Goal: Task Accomplishment & Management: Manage account settings

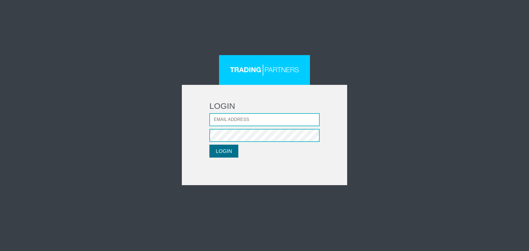
type input "CRousou@fxcess.com"
click at [221, 152] on button "LOGIN" at bounding box center [223, 151] width 29 height 13
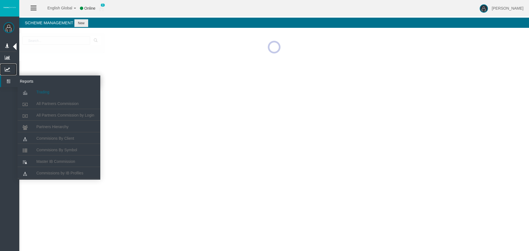
drag, startPoint x: 8, startPoint y: 69, endPoint x: 33, endPoint y: 91, distance: 32.8
click at [8, 69] on icon at bounding box center [7, 70] width 15 height 12
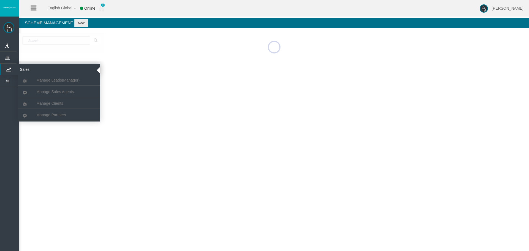
click at [9, 69] on icon at bounding box center [8, 70] width 15 height 12
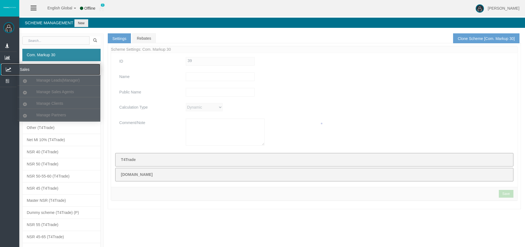
type input "Com. Markup 30"
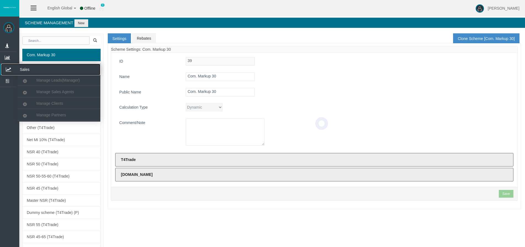
click at [8, 69] on icon at bounding box center [8, 70] width 15 height 12
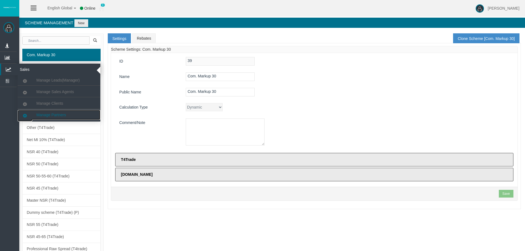
click at [43, 113] on span "Manage Partners" at bounding box center [50, 115] width 29 height 4
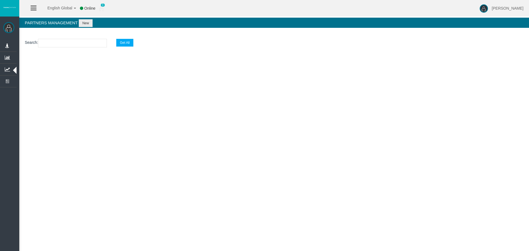
click at [53, 43] on input "text" at bounding box center [72, 43] width 69 height 9
paste input "IB3o0v5"
type input "IB3o0v5"
select select "25"
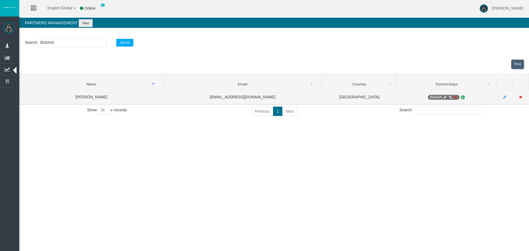
type input "IB3o0v5"
click at [444, 96] on icon at bounding box center [445, 97] width 4 height 3
select select "0"
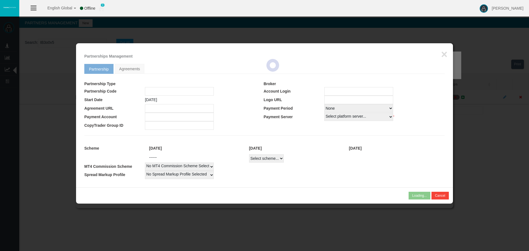
type input "IB3o0v5"
type input "19268729"
select select "1"
type input "19268729"
select select "1"
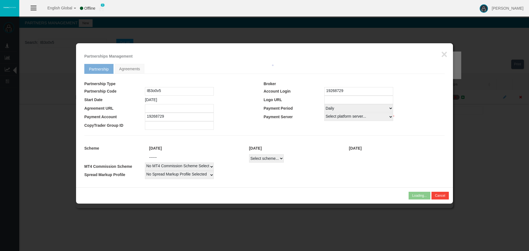
select select
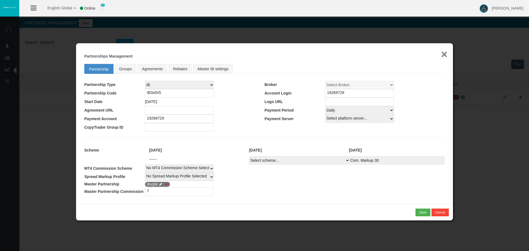
click at [443, 57] on button "×" at bounding box center [444, 54] width 6 height 11
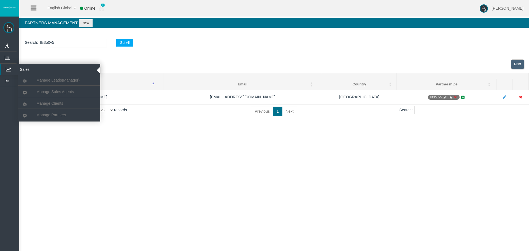
click at [8, 66] on icon at bounding box center [8, 70] width 15 height 12
click at [45, 104] on span "Manage Clients" at bounding box center [49, 103] width 27 height 4
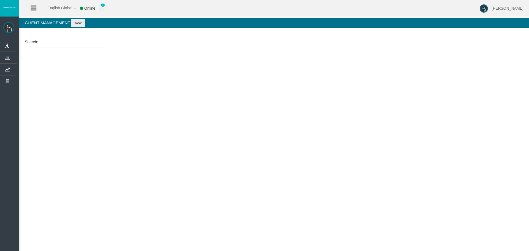
click at [80, 39] on input "number" at bounding box center [72, 43] width 69 height 9
paste input "26106835"
type input "26106835"
click at [79, 24] on button "New" at bounding box center [78, 23] width 14 height 8
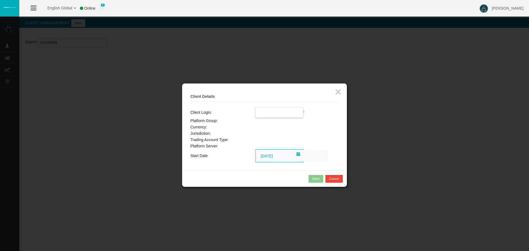
click at [275, 108] on input "text" at bounding box center [279, 112] width 47 height 10
paste input "26106835"
click at [271, 124] on span "26106835" at bounding box center [267, 122] width 17 height 4
type input "26106835"
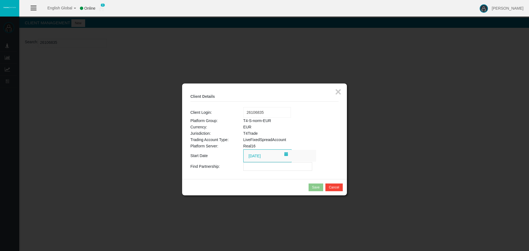
click at [256, 169] on input "text" at bounding box center [277, 166] width 69 height 9
paste input "IBw52r9"
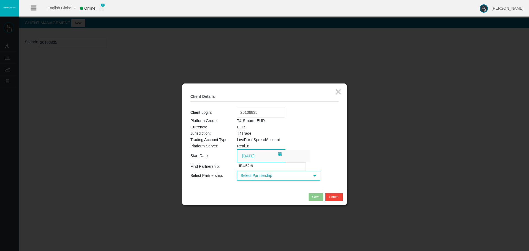
type input "IBw52r9"
click at [263, 177] on span "Select Partnership" at bounding box center [273, 175] width 72 height 9
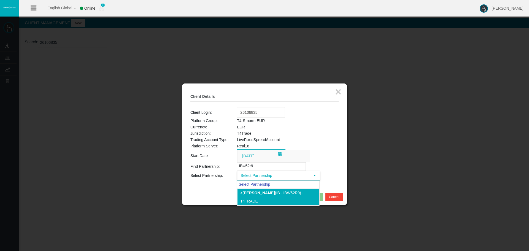
click at [265, 192] on b "[PERSON_NAME]" at bounding box center [258, 193] width 32 height 4
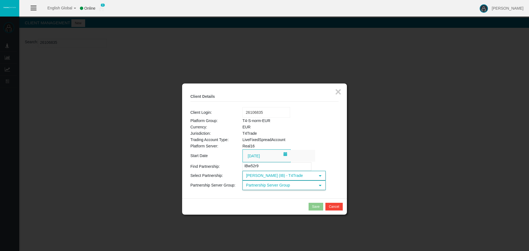
click at [271, 185] on span "Partnership Server Group" at bounding box center [279, 185] width 72 height 9
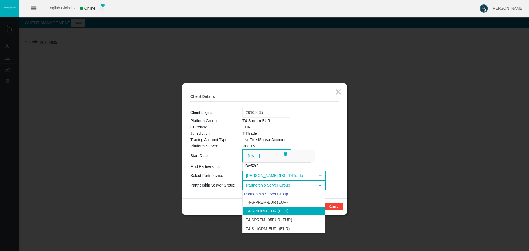
click at [271, 209] on li "T4-S-norm-EUR (EUR)" at bounding box center [284, 211] width 82 height 9
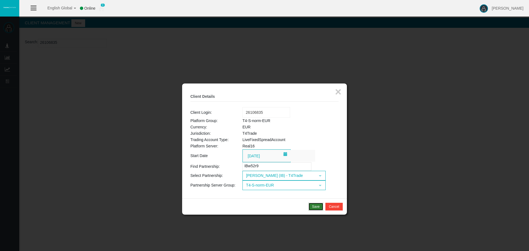
click at [313, 204] on div "Save" at bounding box center [315, 206] width 7 height 5
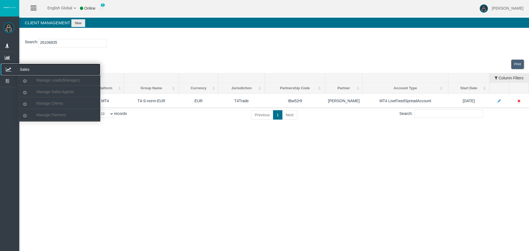
click at [9, 68] on icon at bounding box center [8, 70] width 15 height 12
click at [49, 113] on span "Manage Partners" at bounding box center [50, 115] width 29 height 4
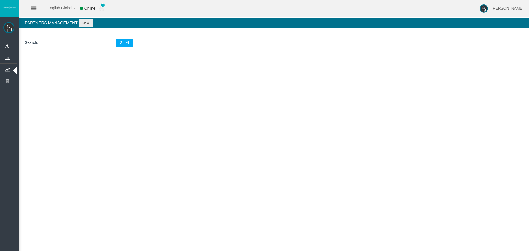
click at [92, 44] on input "text" at bounding box center [72, 43] width 69 height 9
paste input "IB7idju"
type input "IB7idju"
select select "25"
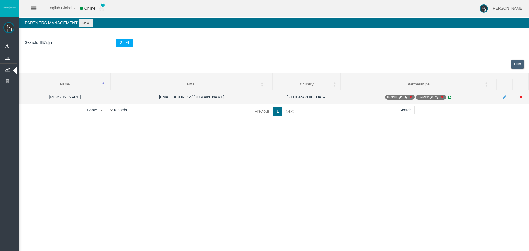
click at [398, 97] on icon at bounding box center [400, 97] width 4 height 3
select select "0"
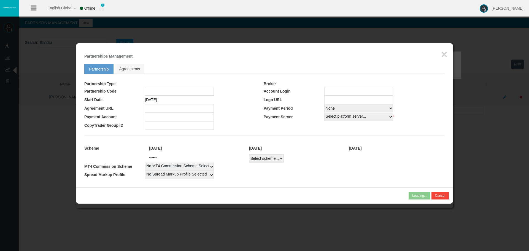
type input "IB7idju"
type input "19268410"
select select "1"
type input "19268410"
select select "1"
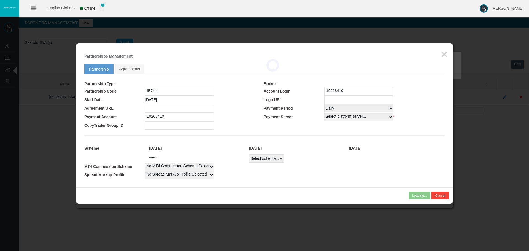
select select
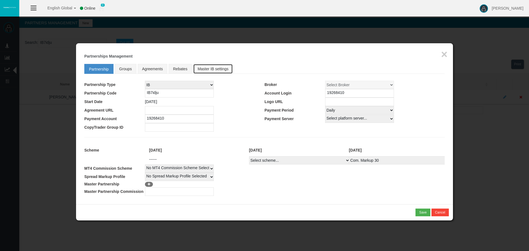
click at [215, 70] on link "Master IB settings" at bounding box center [213, 69] width 40 height 10
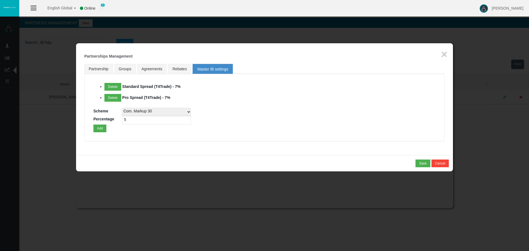
drag, startPoint x: 130, startPoint y: 112, endPoint x: 147, endPoint y: 115, distance: 17.0
click at [130, 112] on select "Com. Markup 30 Master 18.20% Master Standard Spread (T4Trade) Pro Spread (T4Tra…" at bounding box center [156, 112] width 69 height 8
select select
click at [122, 108] on select "Com. Markup 30 Master 18.20% Master Standard Spread (T4Trade) Pro Spread (T4Tra…" at bounding box center [156, 112] width 69 height 8
drag, startPoint x: 129, startPoint y: 120, endPoint x: 105, endPoint y: 120, distance: 24.5
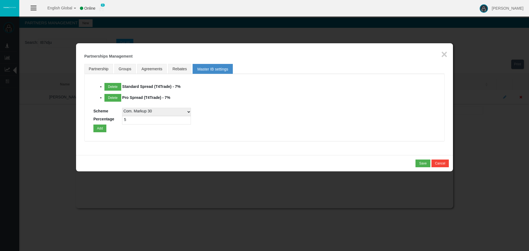
click at [105, 120] on div "Delete Standard Spread (T4Trade) - 7% Delete Pro Spread (T4Trade) - 7% Scheme C…" at bounding box center [264, 107] width 342 height 49
click at [102, 128] on button "Add" at bounding box center [99, 129] width 13 height 8
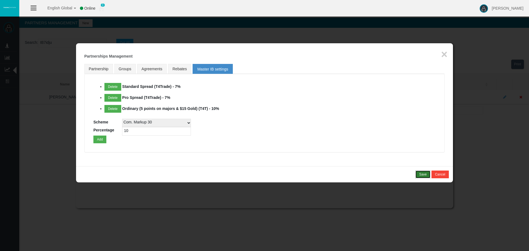
click at [421, 177] on button "Save" at bounding box center [422, 175] width 15 height 8
click at [115, 110] on button "Delete" at bounding box center [112, 109] width 17 height 8
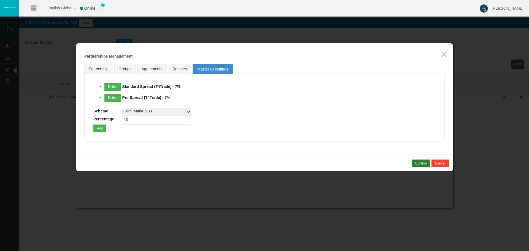
drag, startPoint x: 132, startPoint y: 120, endPoint x: 113, endPoint y: 121, distance: 19.3
click at [113, 121] on div "Delete Standard Spread (T4Trade) - 7% Delete Pro Spread (T4Trade) - 7% Scheme C…" at bounding box center [264, 107] width 342 height 49
type input "7"
click at [97, 129] on button "Add" at bounding box center [99, 129] width 13 height 8
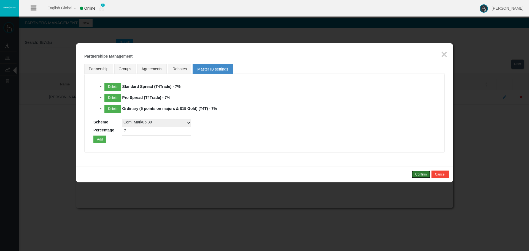
click at [413, 173] on button "Confirm" at bounding box center [421, 175] width 19 height 8
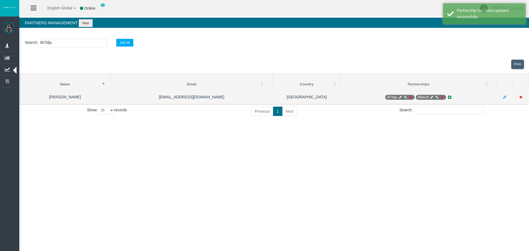
click at [400, 98] on icon at bounding box center [400, 97] width 4 height 3
select select "0"
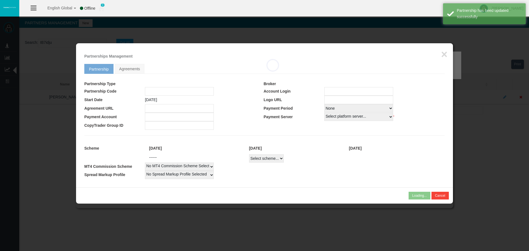
type input "IB7idju"
type input "19268410"
select select "1"
type input "19268410"
select select "1"
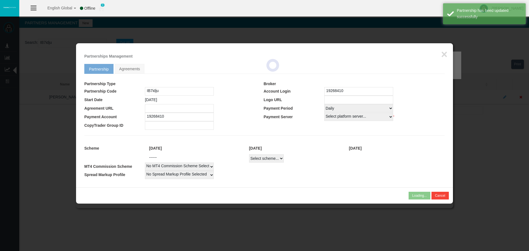
select select
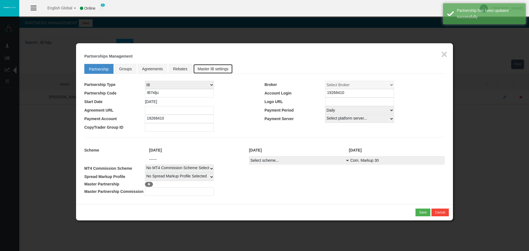
click at [201, 67] on link "Master IB settings" at bounding box center [213, 69] width 40 height 10
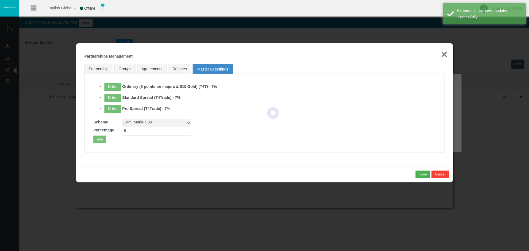
click at [443, 56] on button "×" at bounding box center [444, 54] width 6 height 11
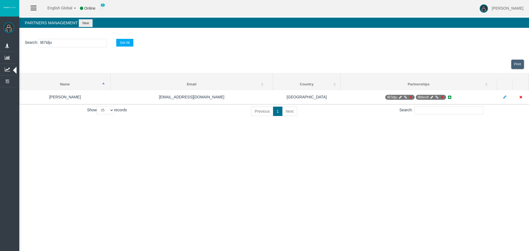
click at [50, 41] on input "IB7idju" at bounding box center [72, 43] width 69 height 9
paste input "159v4"
type input "IB159v4"
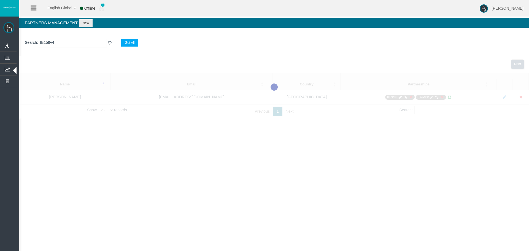
select select "25"
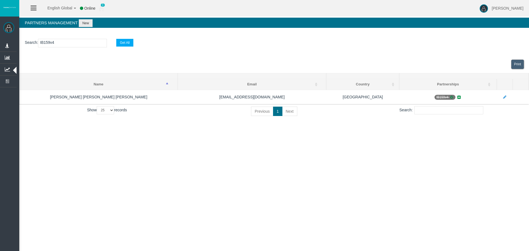
type input "IB159v4"
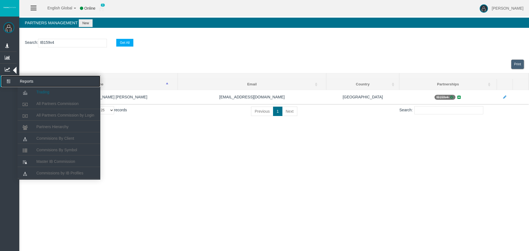
drag, startPoint x: 7, startPoint y: 83, endPoint x: 36, endPoint y: 89, distance: 29.3
click at [7, 83] on icon at bounding box center [8, 81] width 15 height 12
click at [53, 127] on span "Partners Hierarchy" at bounding box center [52, 127] width 32 height 4
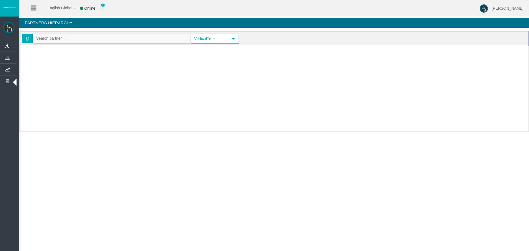
click at [61, 42] on input "text" at bounding box center [111, 38] width 157 height 9
paste input "IB1hnz6"
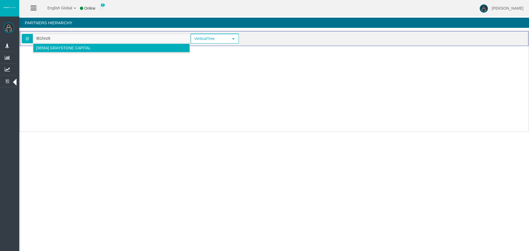
click at [55, 50] on li "[36584] Graystone Capital" at bounding box center [111, 48] width 157 height 9
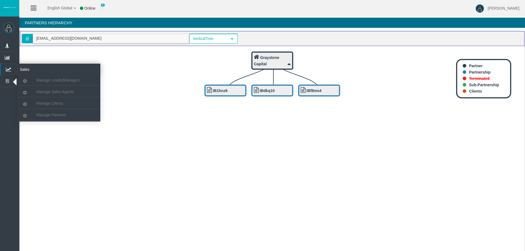
type input "[EMAIL_ADDRESS][DOMAIN_NAME]"
click at [6, 66] on icon at bounding box center [8, 70] width 15 height 12
click at [43, 113] on span "Manage Partners" at bounding box center [50, 115] width 29 height 4
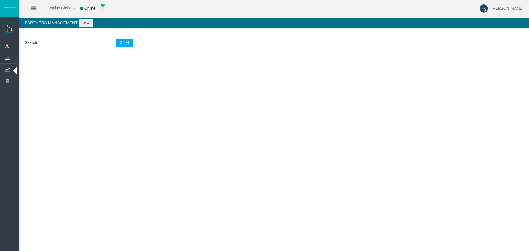
click at [66, 42] on input "text" at bounding box center [72, 43] width 69 height 9
paste input "IB1hnz6"
type input "IB1hnz6"
select select "25"
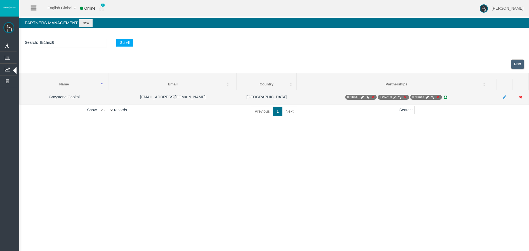
click at [373, 98] on icon at bounding box center [373, 97] width 4 height 3
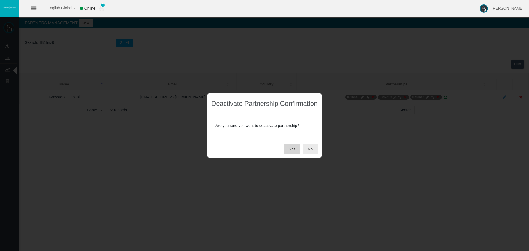
click at [290, 150] on button "Yes" at bounding box center [292, 148] width 16 height 9
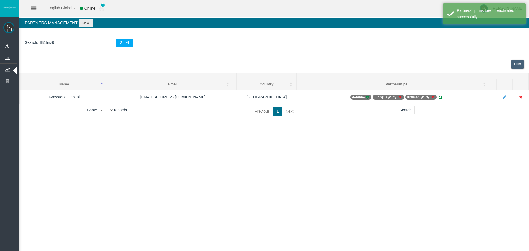
click at [45, 44] on input "IB1hnz6" at bounding box center [72, 43] width 69 height 9
click at [45, 43] on input "IB1hnz6" at bounding box center [72, 43] width 69 height 9
paste input "dkq10"
type input "IBdkq10"
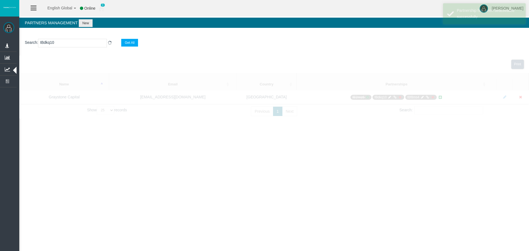
select select "25"
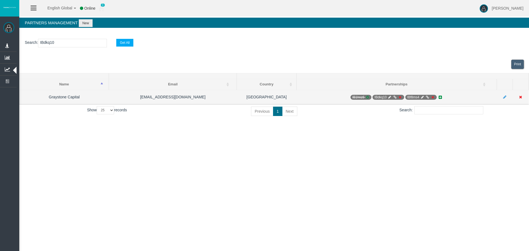
type input "IBdkq10"
click at [400, 96] on icon at bounding box center [400, 97] width 4 height 3
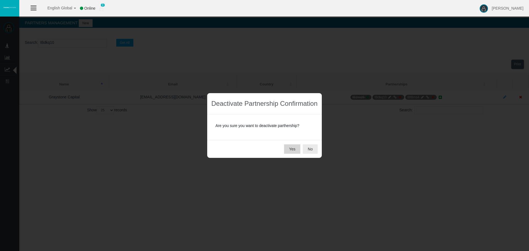
click at [291, 148] on button "Yes" at bounding box center [292, 148] width 16 height 9
